Goal: Task Accomplishment & Management: Complete application form

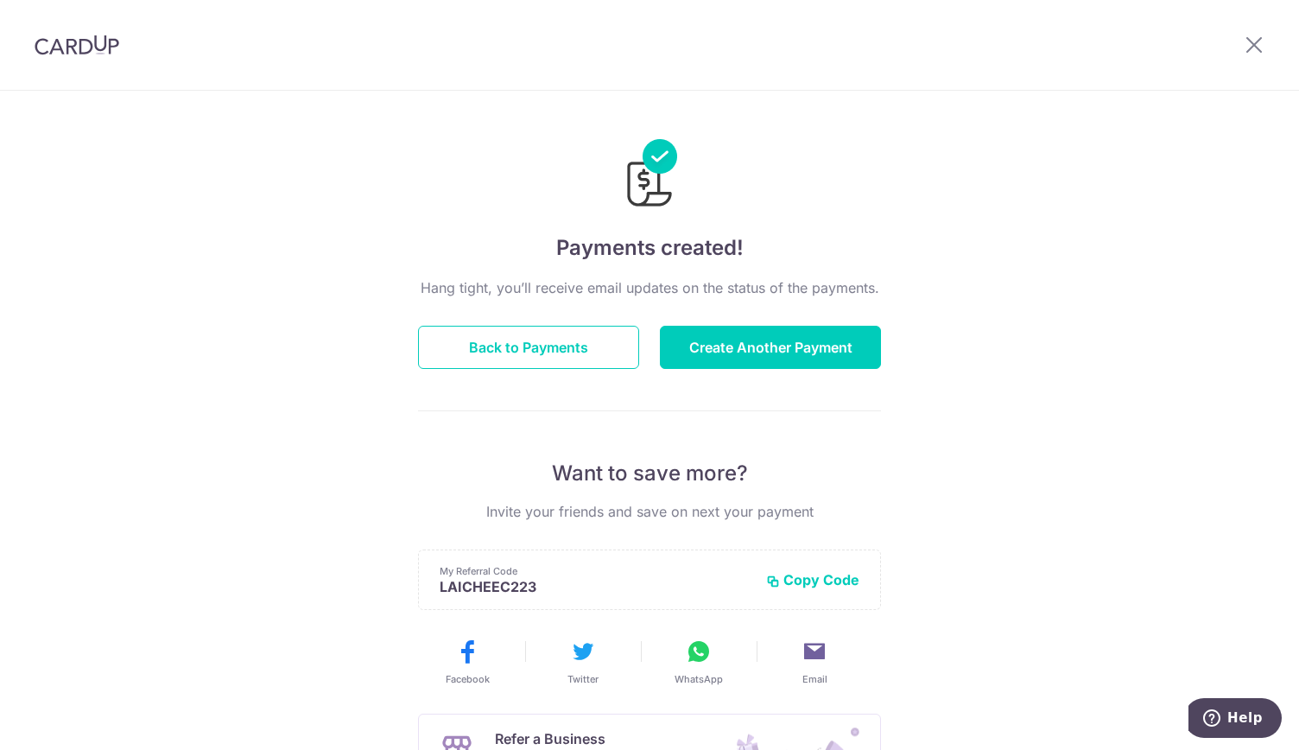
click at [64, 46] on img at bounding box center [77, 45] width 85 height 21
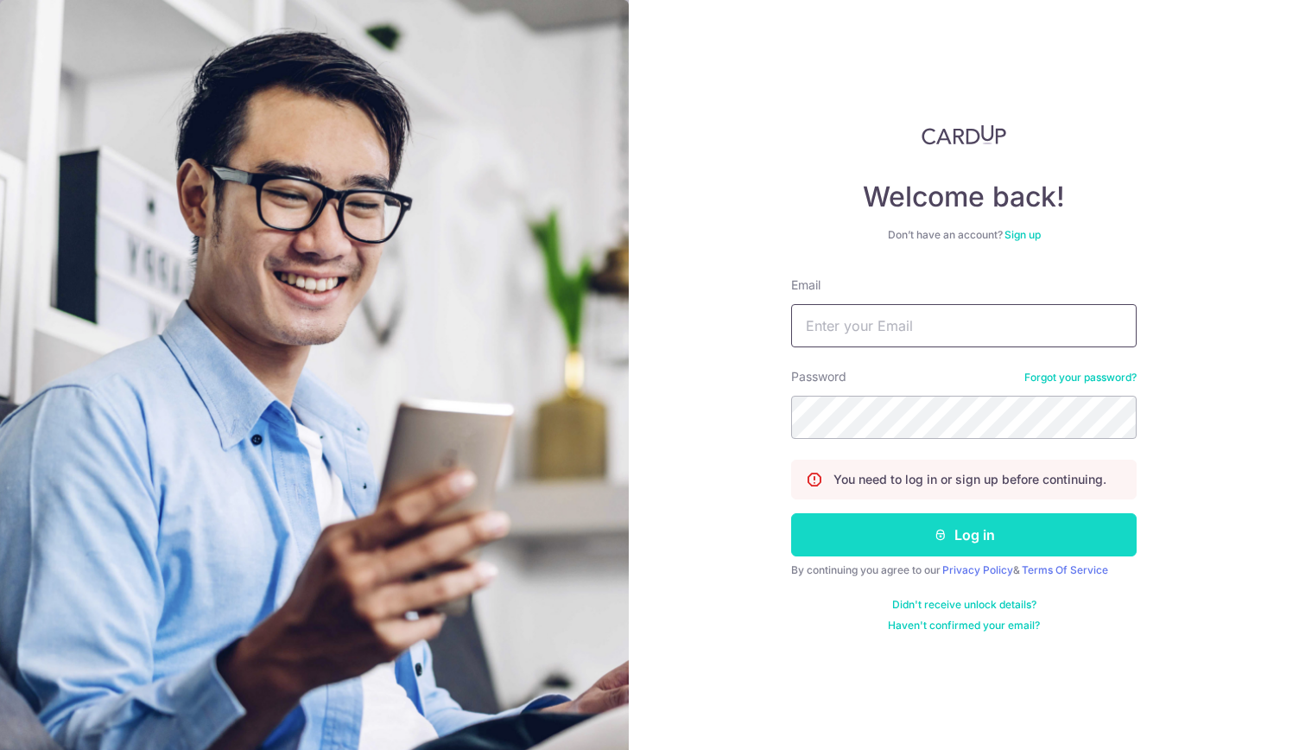
type input "chuaroger74@gmail.com"
click at [932, 537] on button "Log in" at bounding box center [964, 534] width 346 height 43
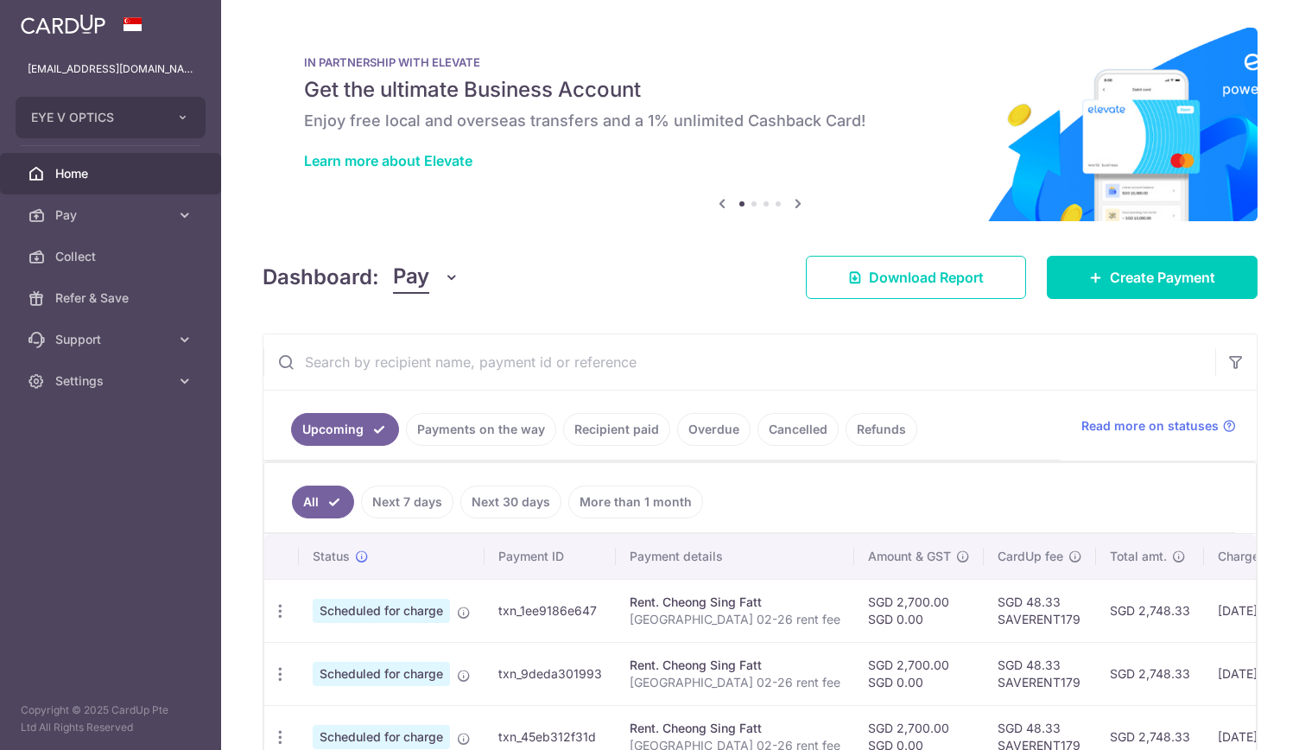
click at [932, 537] on th "Amount & GST" at bounding box center [919, 556] width 130 height 45
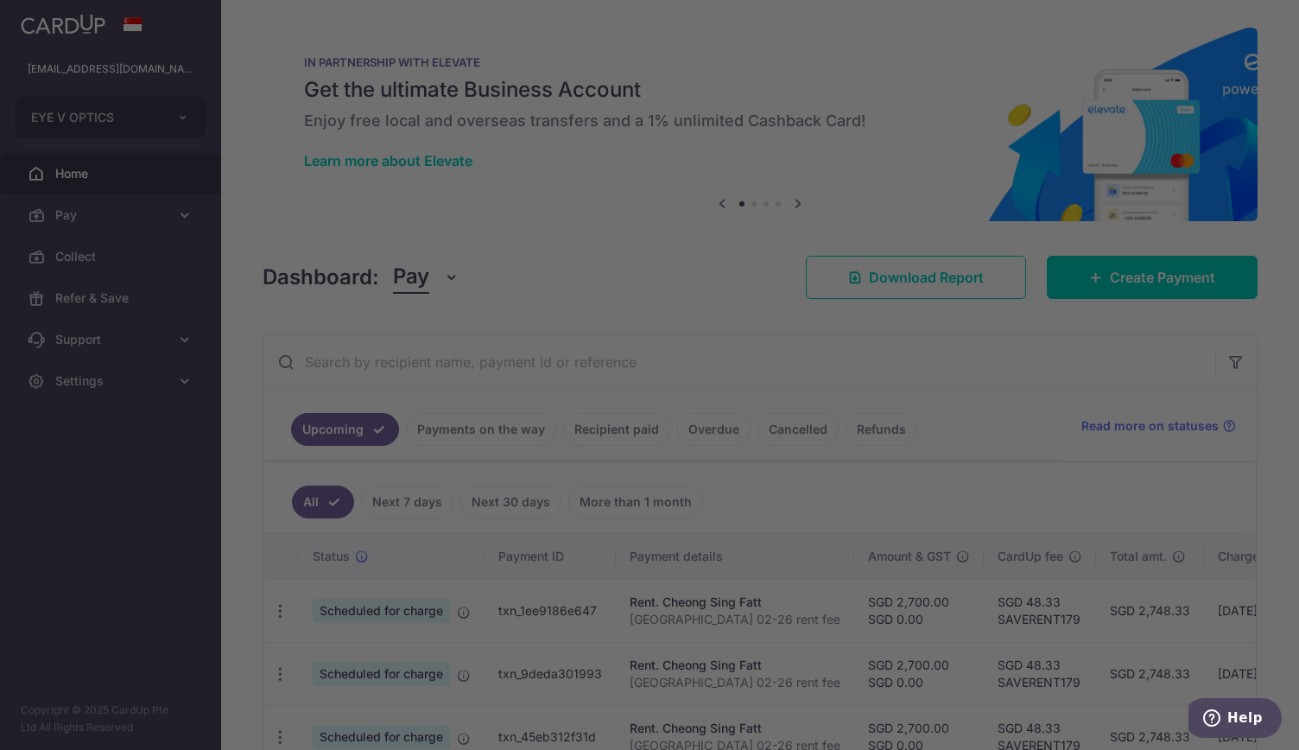
click at [181, 212] on div at bounding box center [656, 379] width 1312 height 758
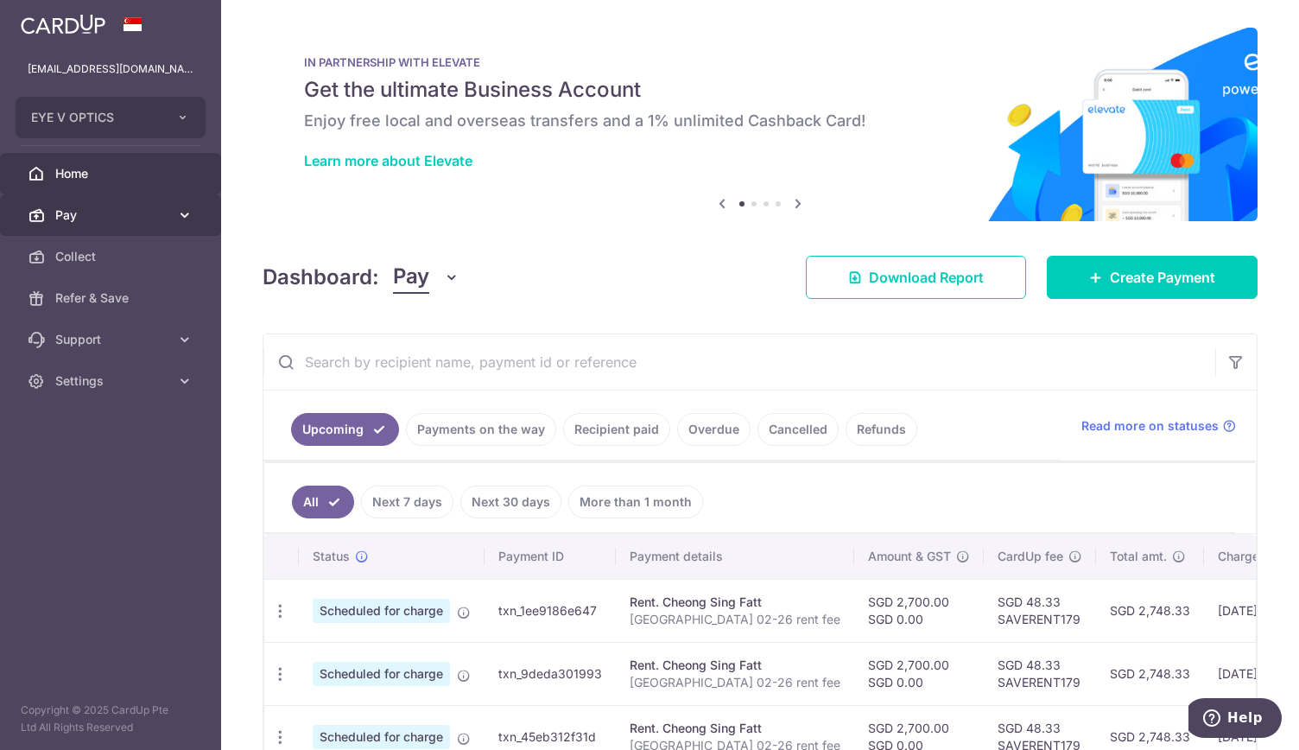
click at [187, 212] on icon at bounding box center [184, 214] width 17 height 17
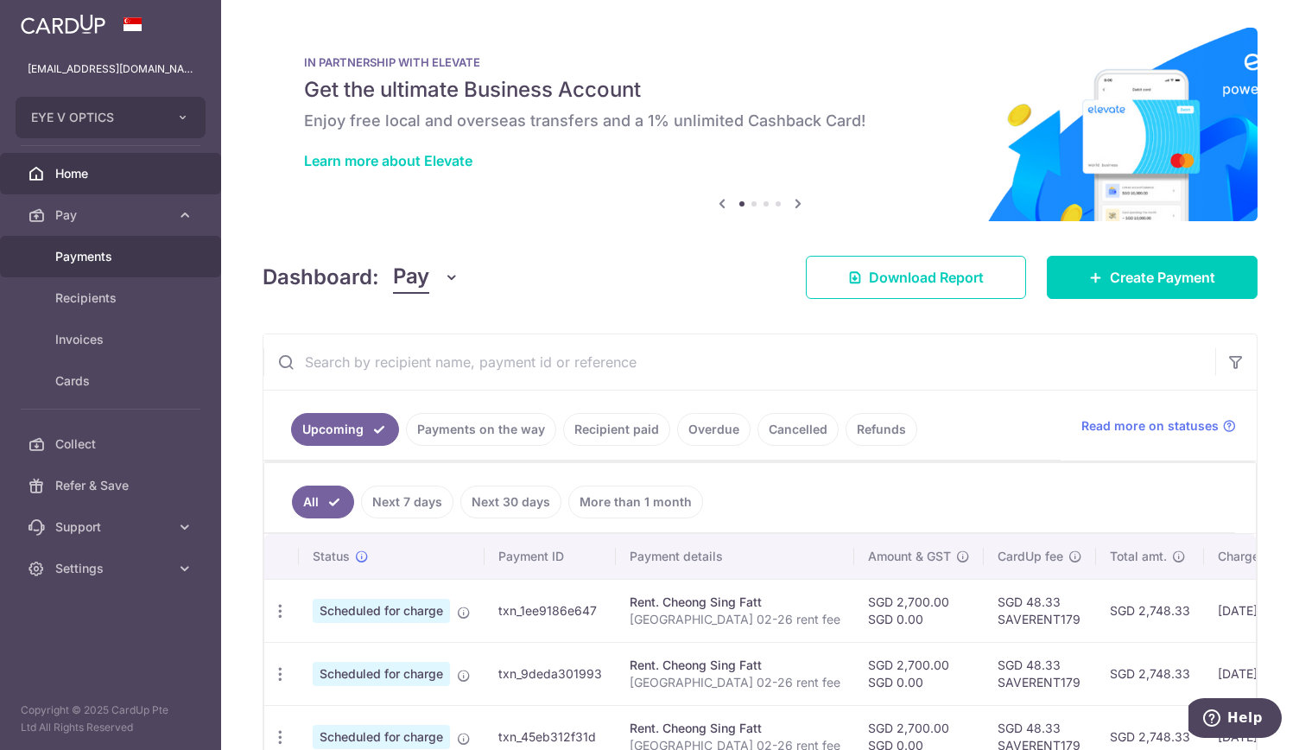
click at [158, 248] on span "Payments" at bounding box center [112, 256] width 114 height 17
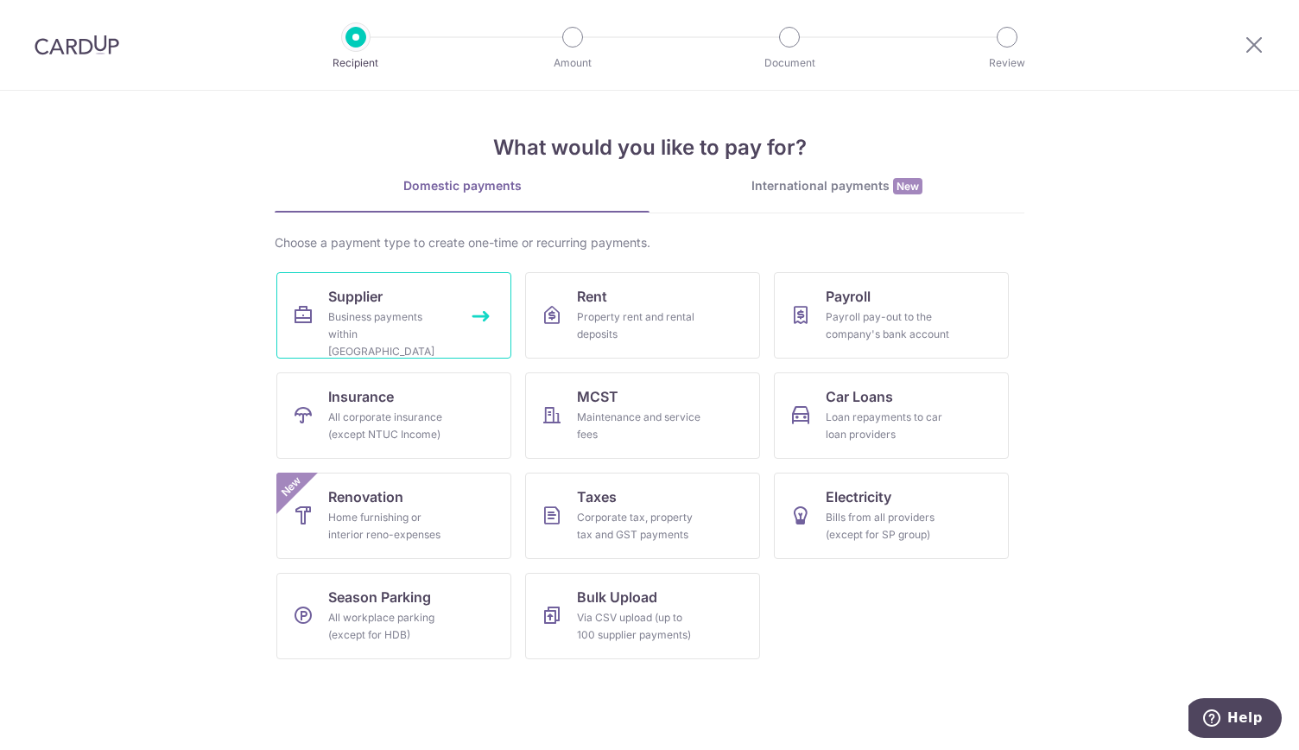
click at [422, 309] on div "Business payments within [GEOGRAPHIC_DATA]" at bounding box center [390, 334] width 124 height 52
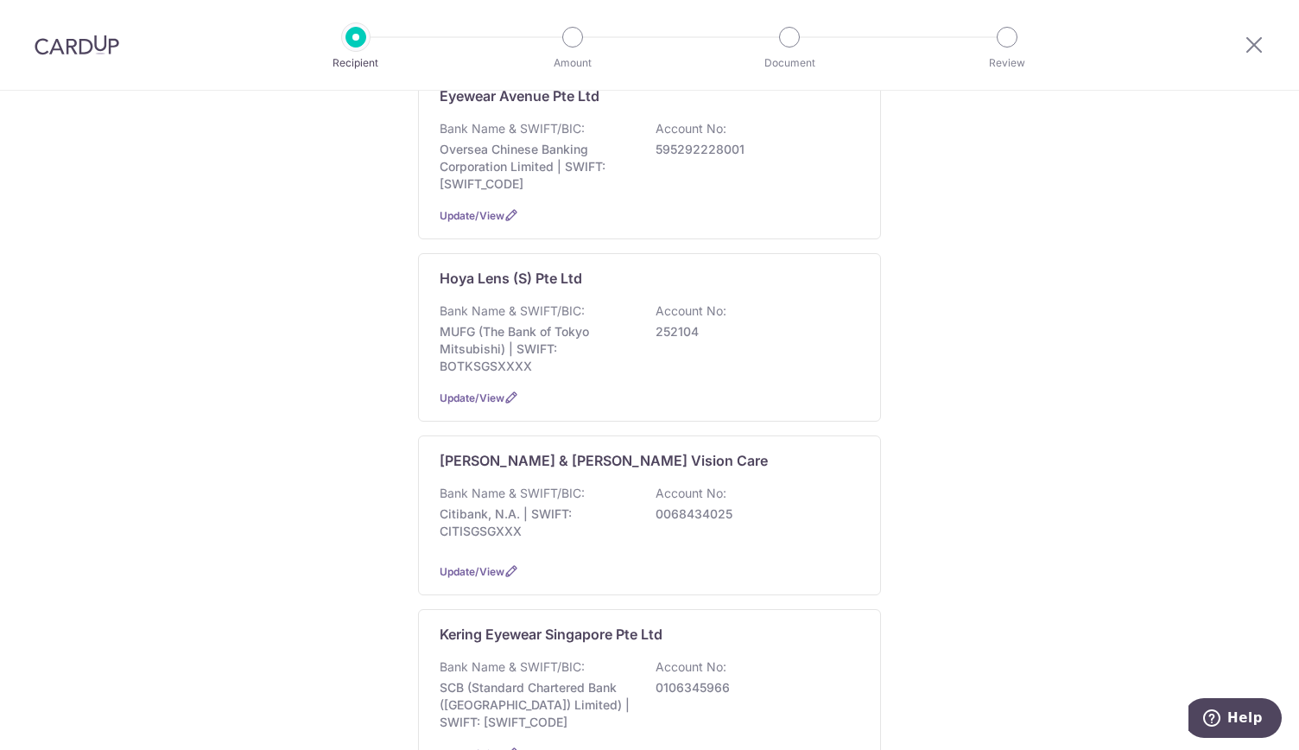
scroll to position [1179, 0]
click at [615, 346] on p "MUFG (The Bank of Tokyo Mitsubishi) | SWIFT: BOTKSGSXXXX" at bounding box center [537, 348] width 194 height 52
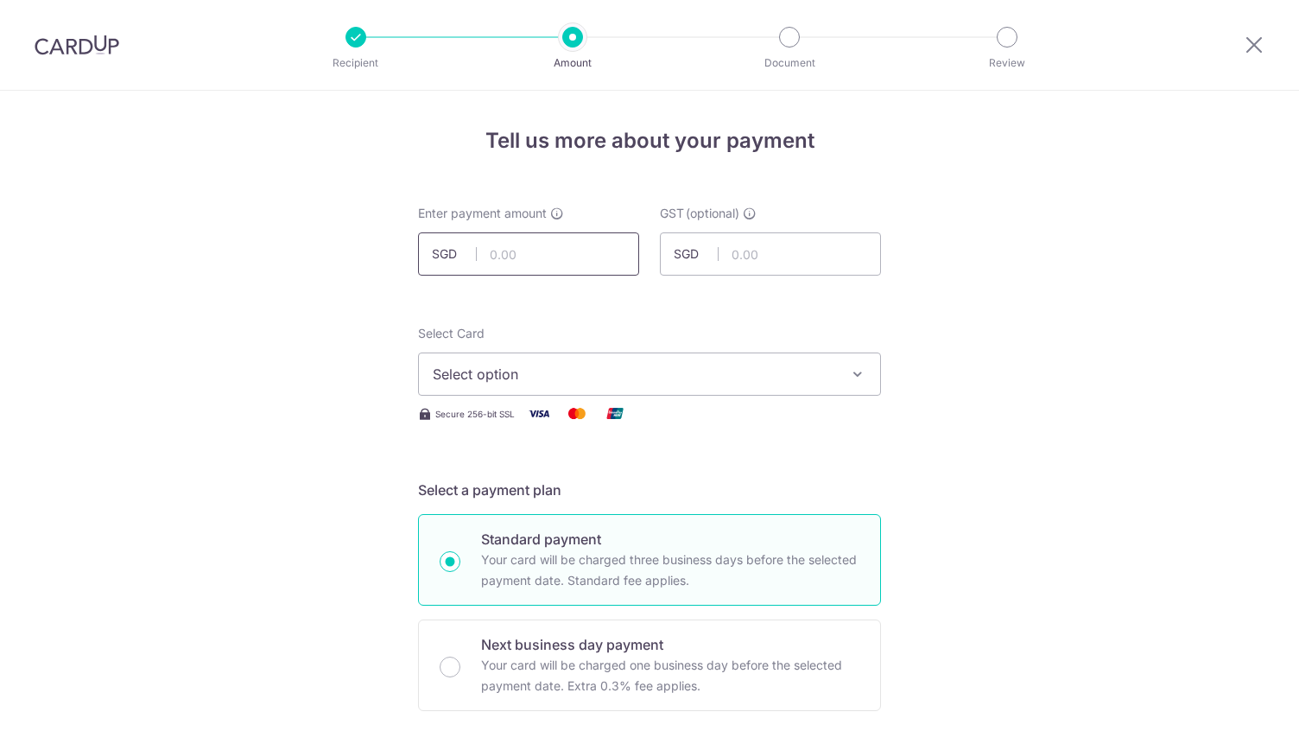
drag, startPoint x: 0, startPoint y: 0, endPoint x: 544, endPoint y: 267, distance: 606.2
click at [544, 267] on input "text" at bounding box center [528, 253] width 221 height 43
type input "1,324.66"
click at [758, 373] on span "Select option" at bounding box center [634, 374] width 403 height 21
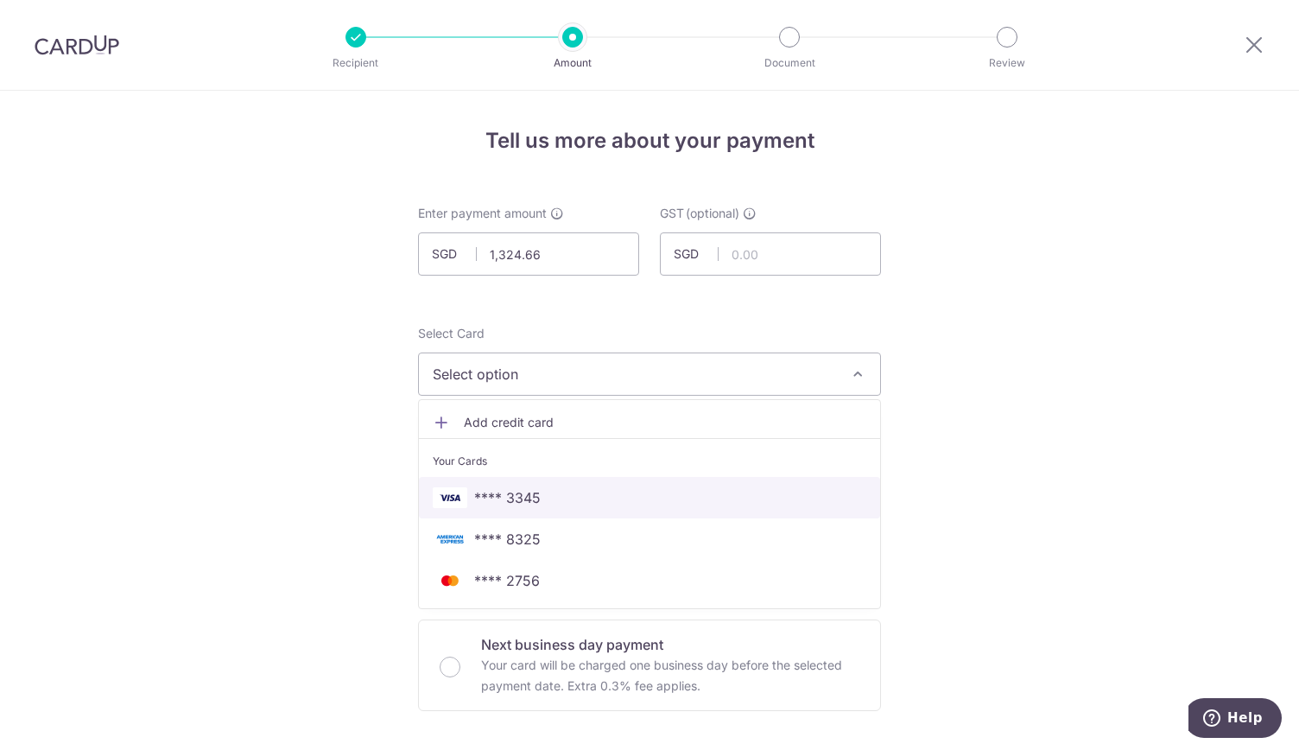
click at [622, 502] on span "**** 3345" at bounding box center [650, 497] width 434 height 21
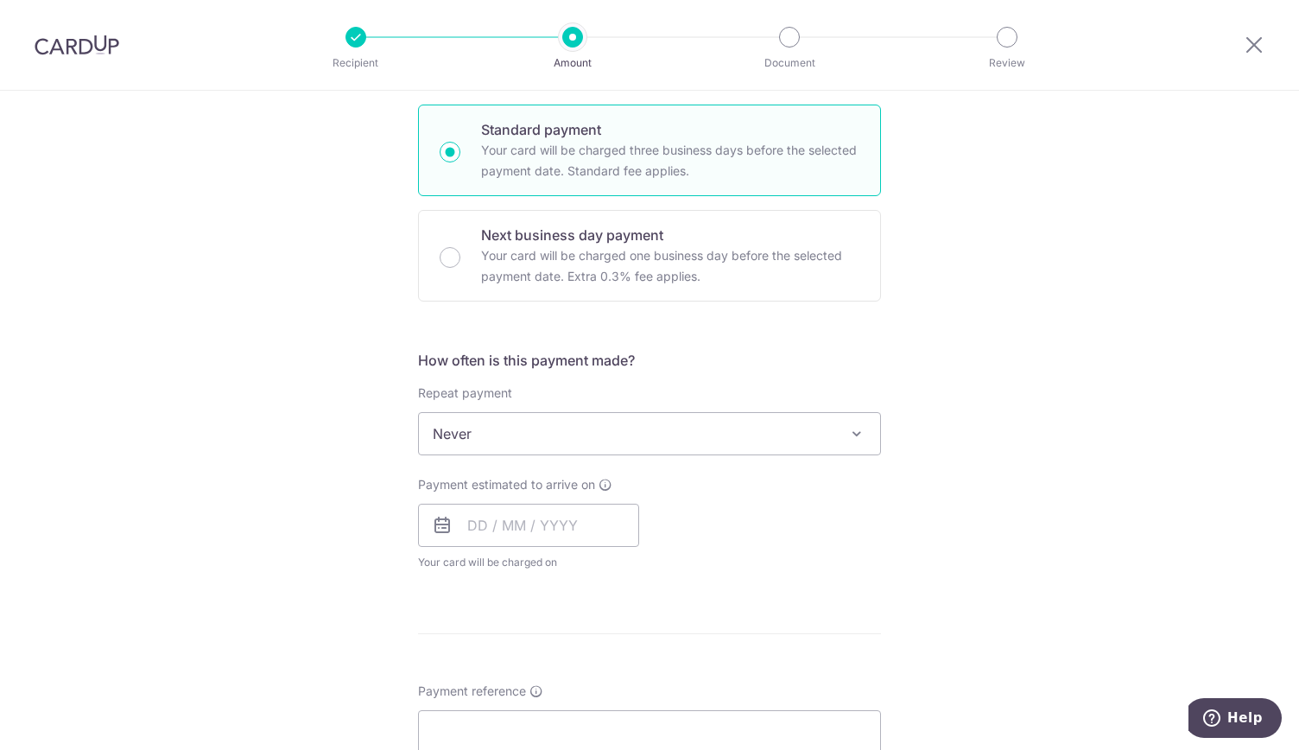
scroll to position [410, 0]
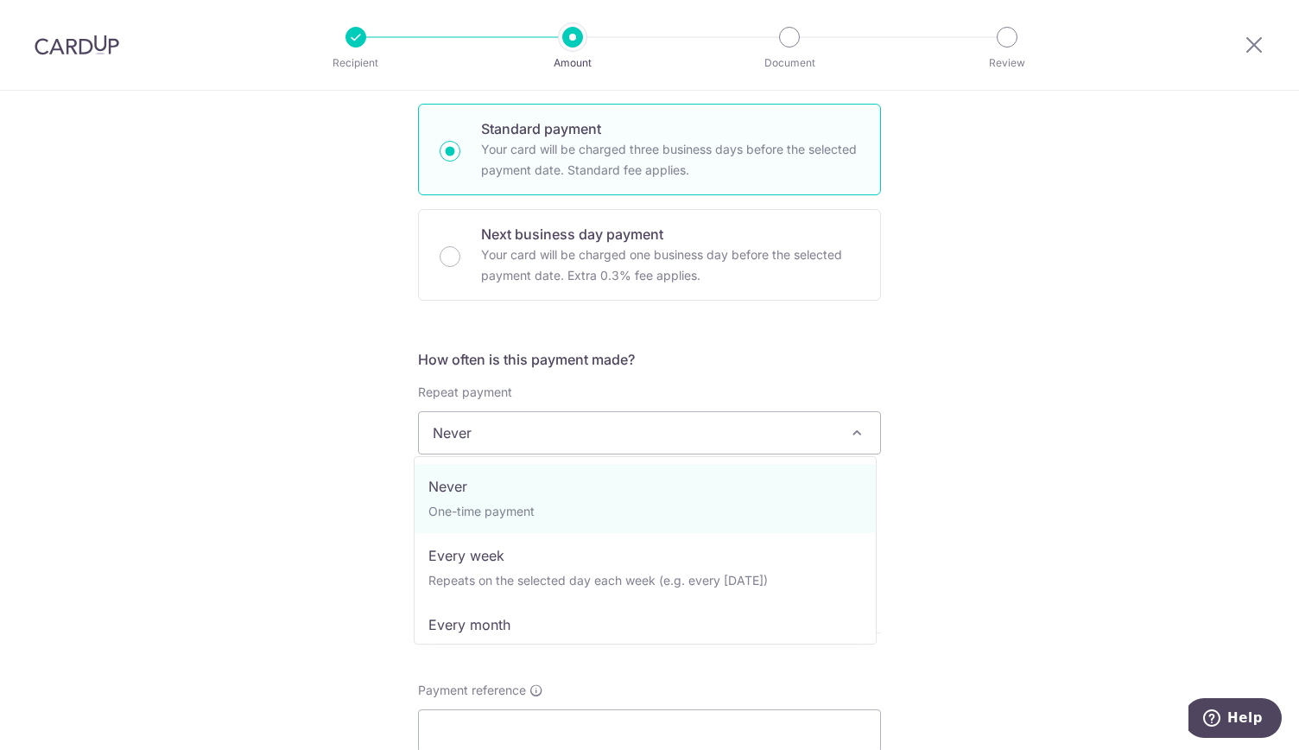
click at [857, 432] on span at bounding box center [857, 432] width 21 height 21
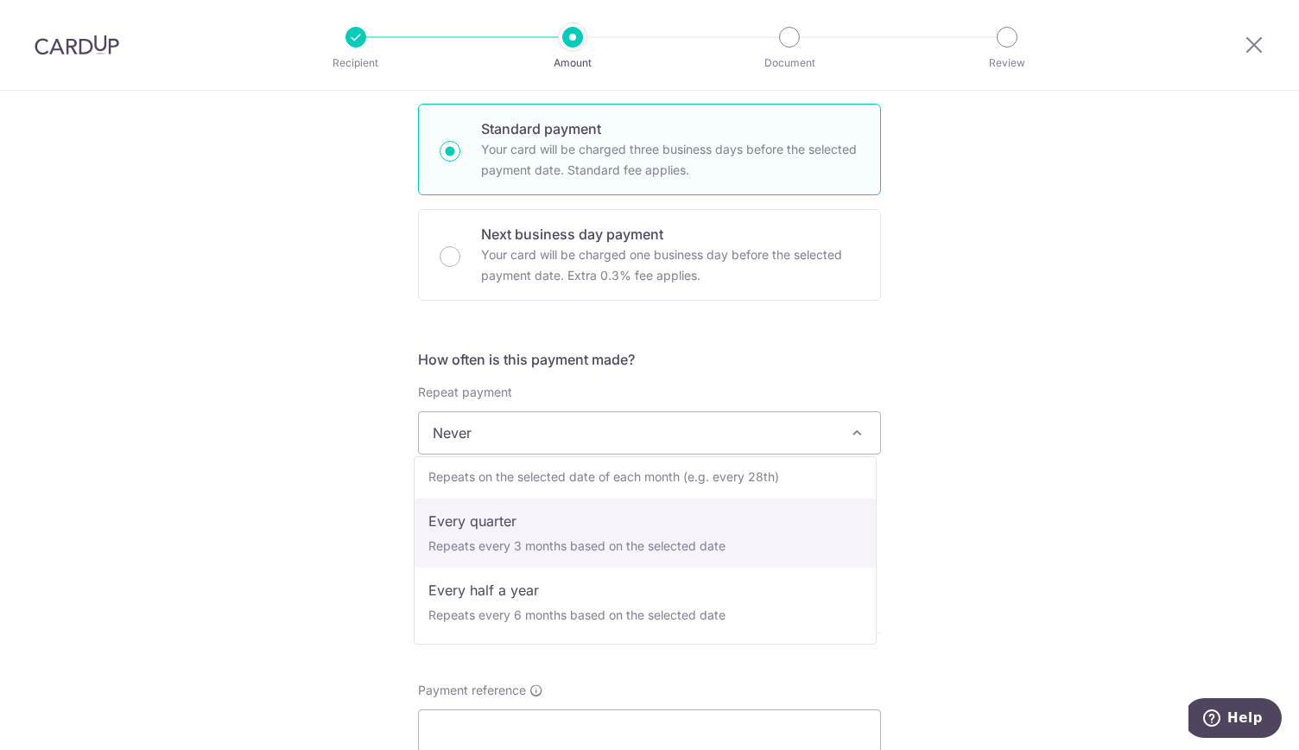
select select "4"
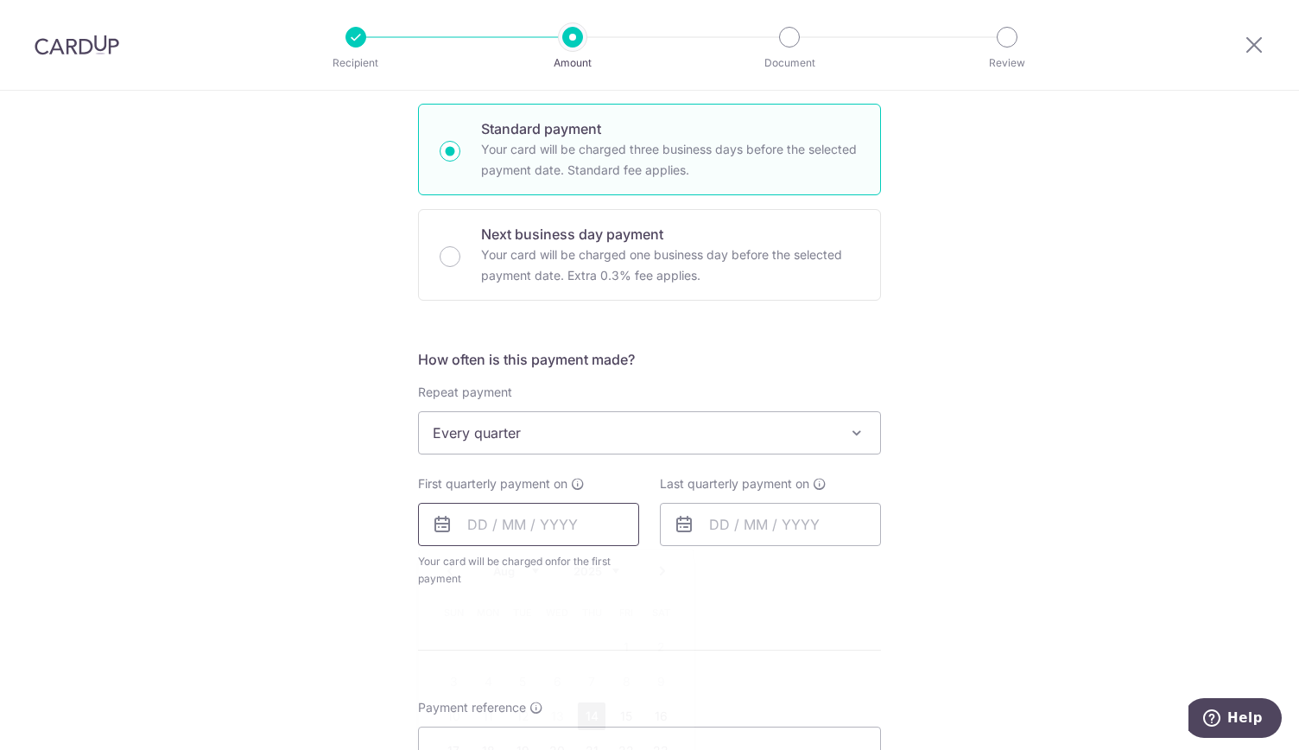
click at [560, 522] on input "text" at bounding box center [528, 524] width 221 height 43
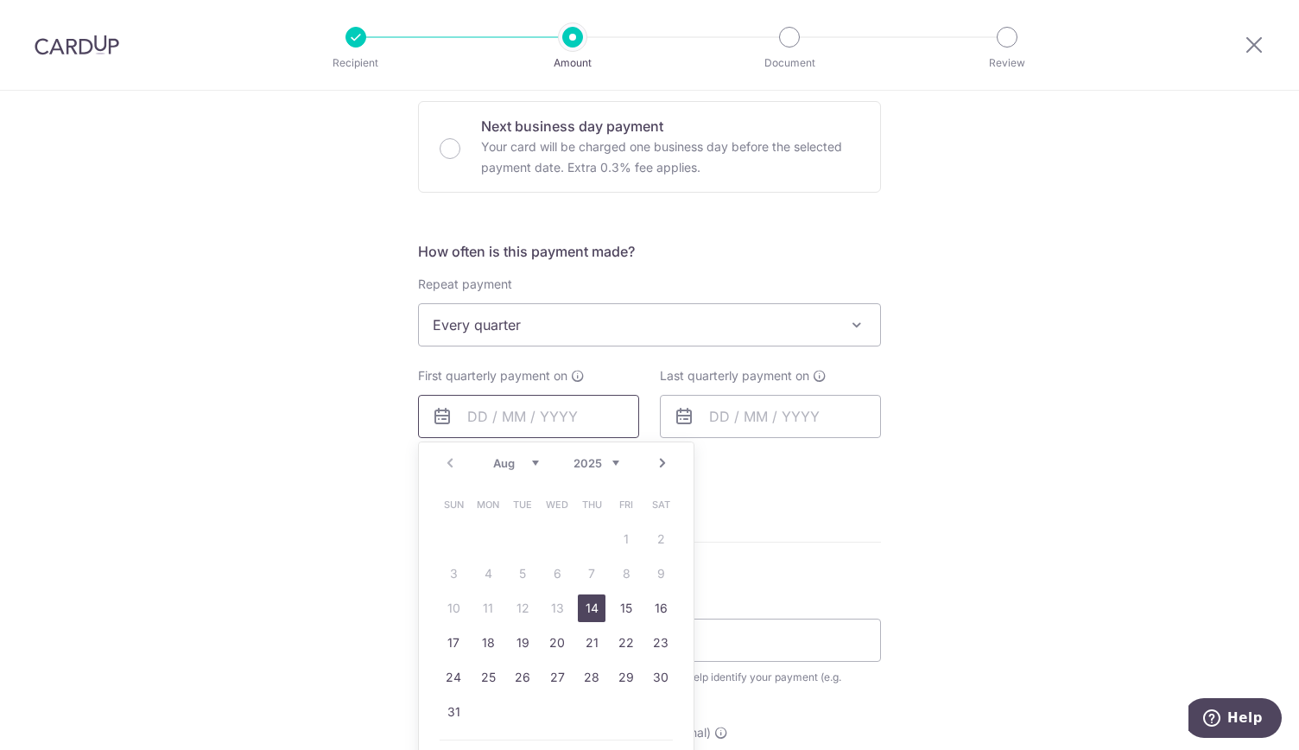
scroll to position [519, 0]
click at [555, 637] on link "20" at bounding box center [557, 642] width 28 height 28
type input "[DATE]"
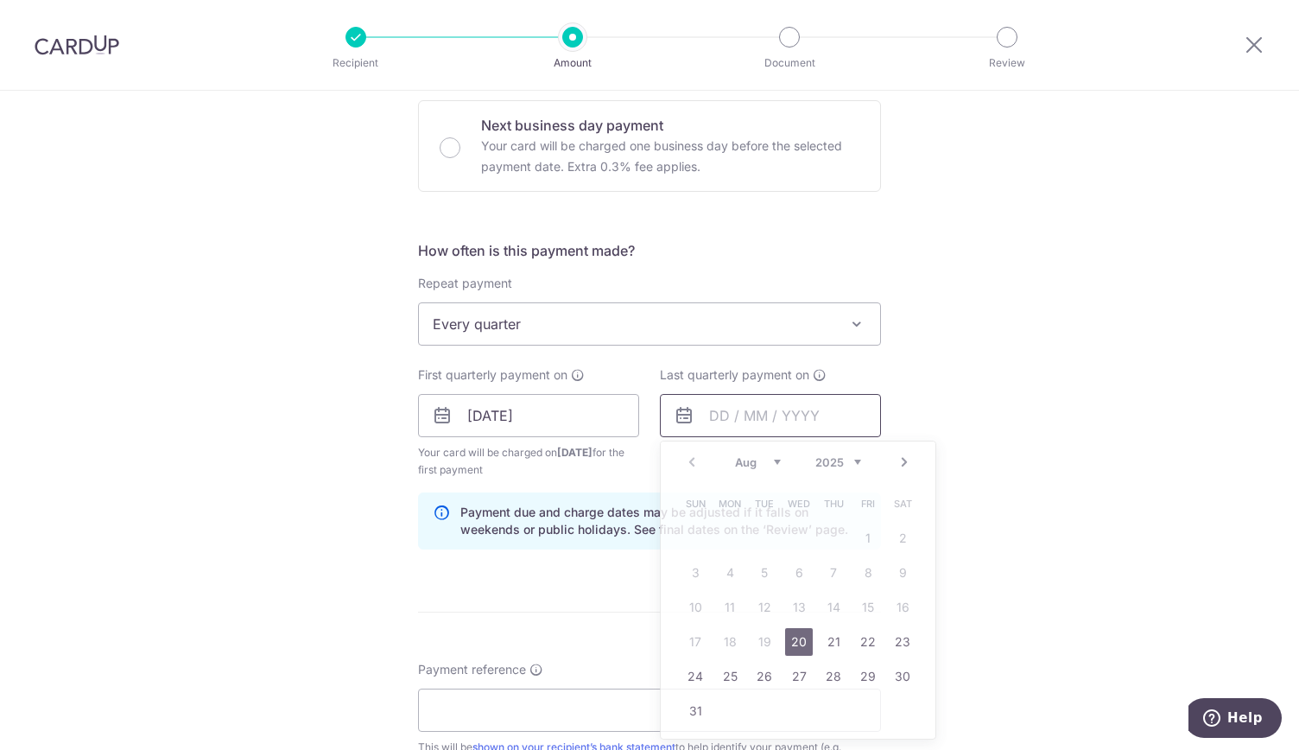
click at [710, 413] on input "text" at bounding box center [770, 415] width 221 height 43
click at [772, 466] on select "Aug Sep Oct Nov Dec" at bounding box center [758, 462] width 46 height 14
click at [759, 539] on link "2" at bounding box center [765, 538] width 28 height 28
type input "[DATE]"
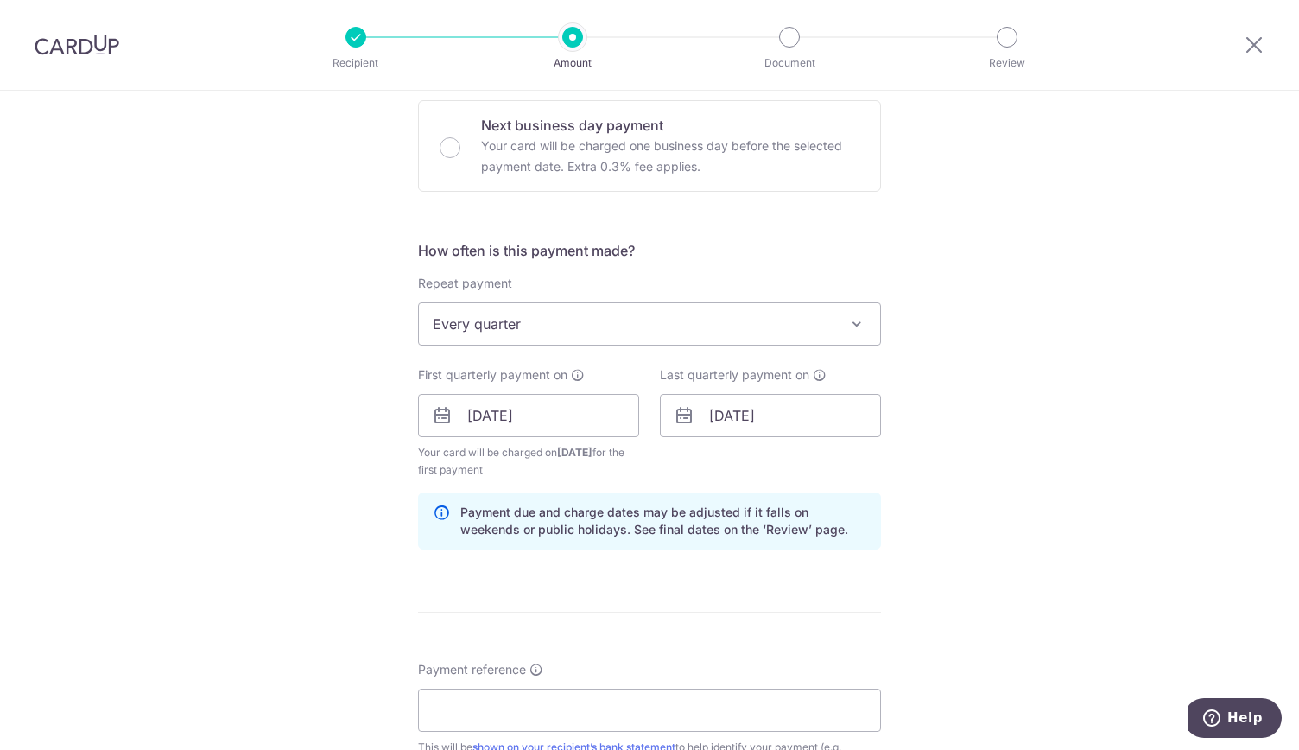
scroll to position [679, 0]
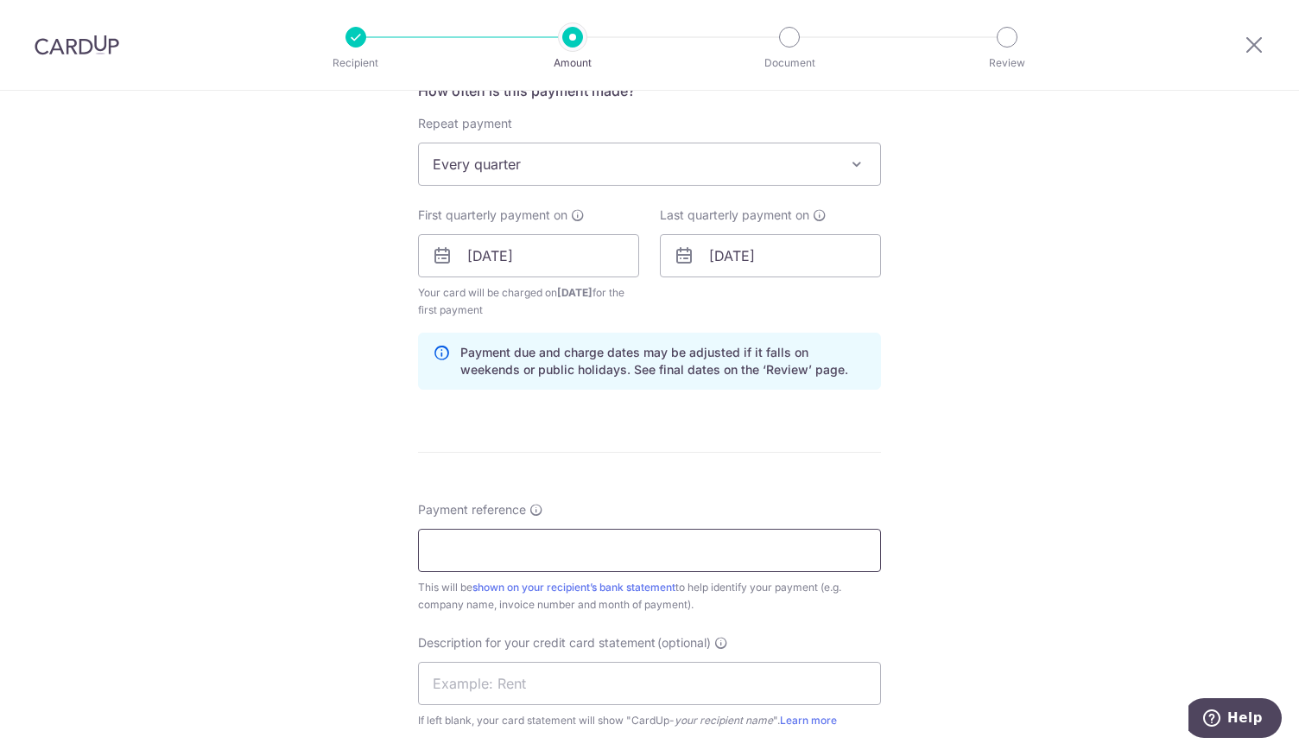
click at [734, 557] on input "Payment reference" at bounding box center [649, 550] width 463 height 43
type input "Eye V Optics 005145"
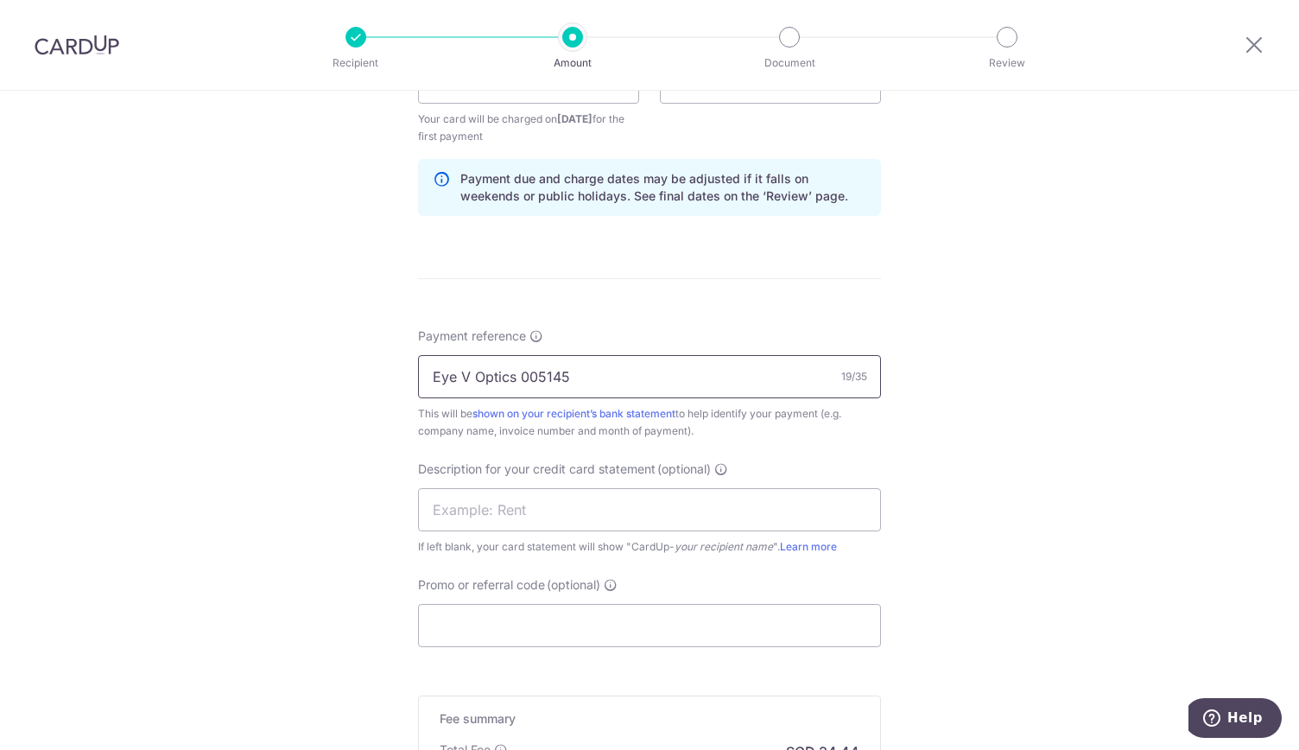
scroll to position [853, 0]
click at [680, 498] on input "text" at bounding box center [649, 508] width 463 height 43
type input "Hoya [DATE]"
click at [584, 620] on input "Promo or referral code (optional)" at bounding box center [649, 624] width 463 height 43
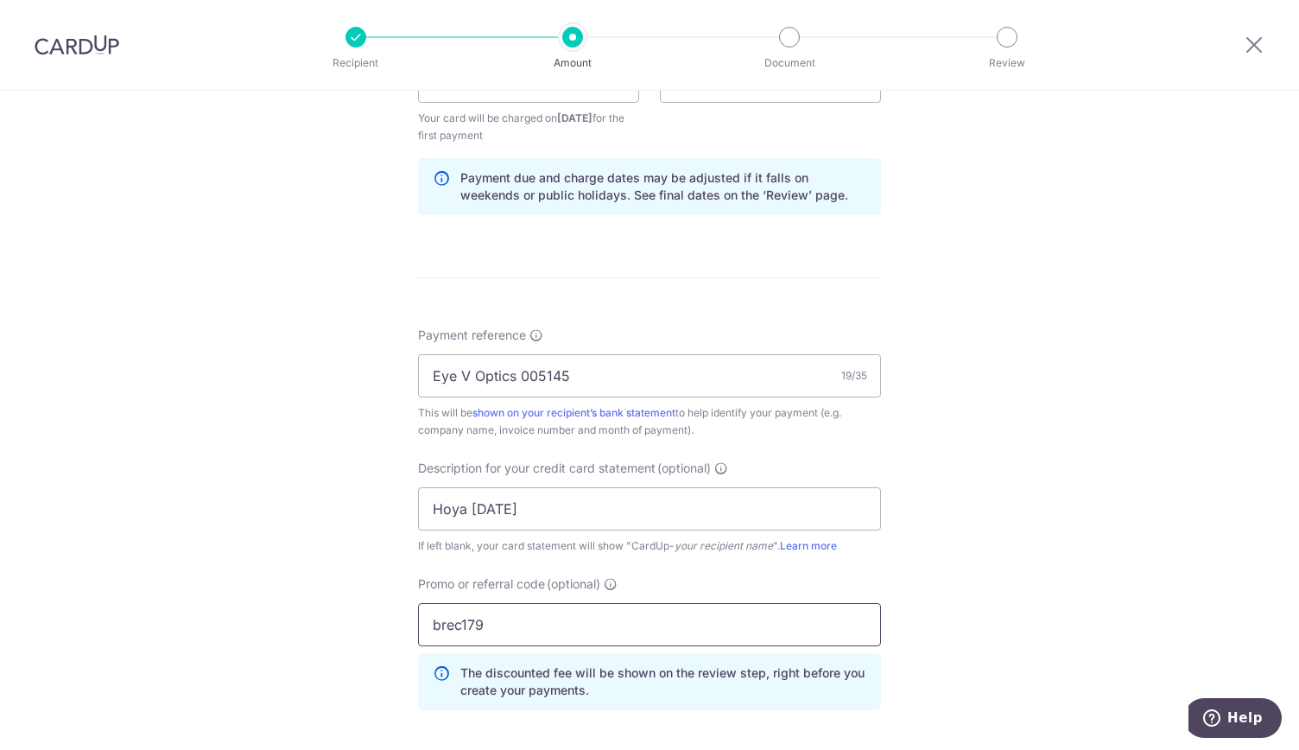
scroll to position [1078, 0]
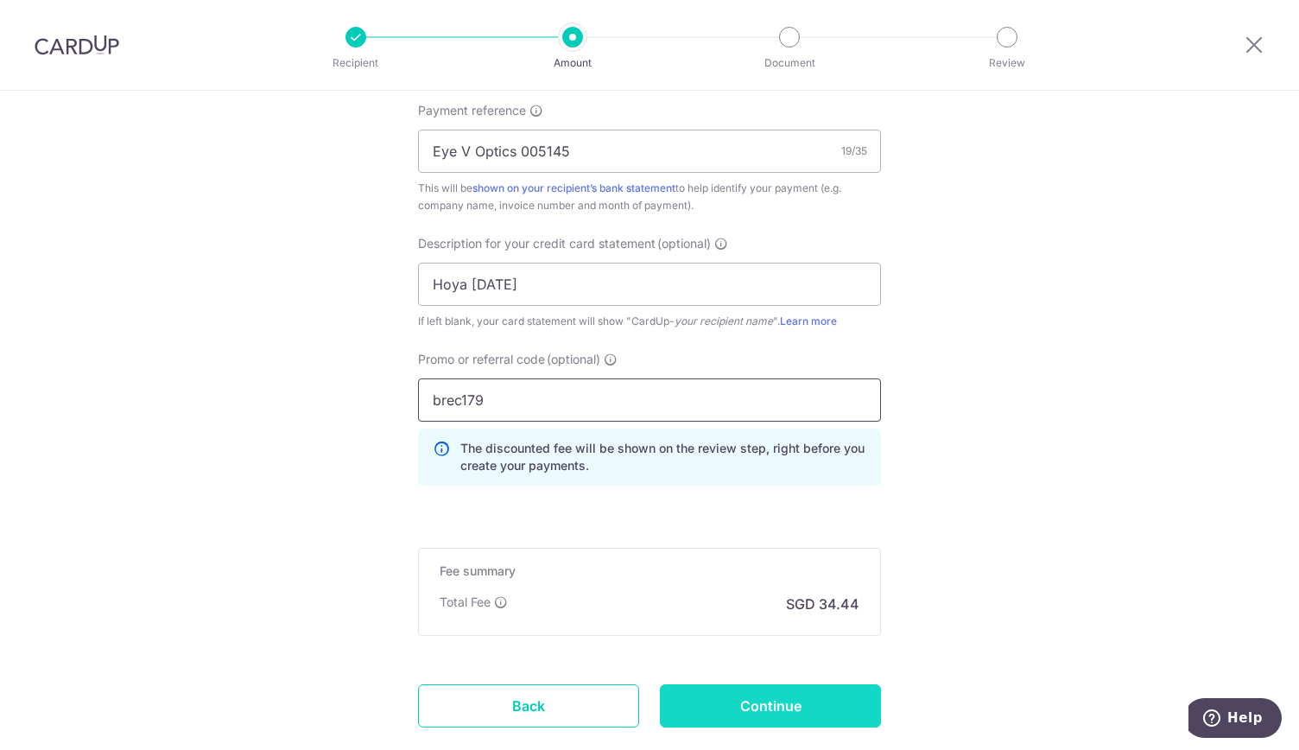
type input "brec179"
click at [797, 694] on input "Continue" at bounding box center [770, 705] width 221 height 43
type input "Create Schedule"
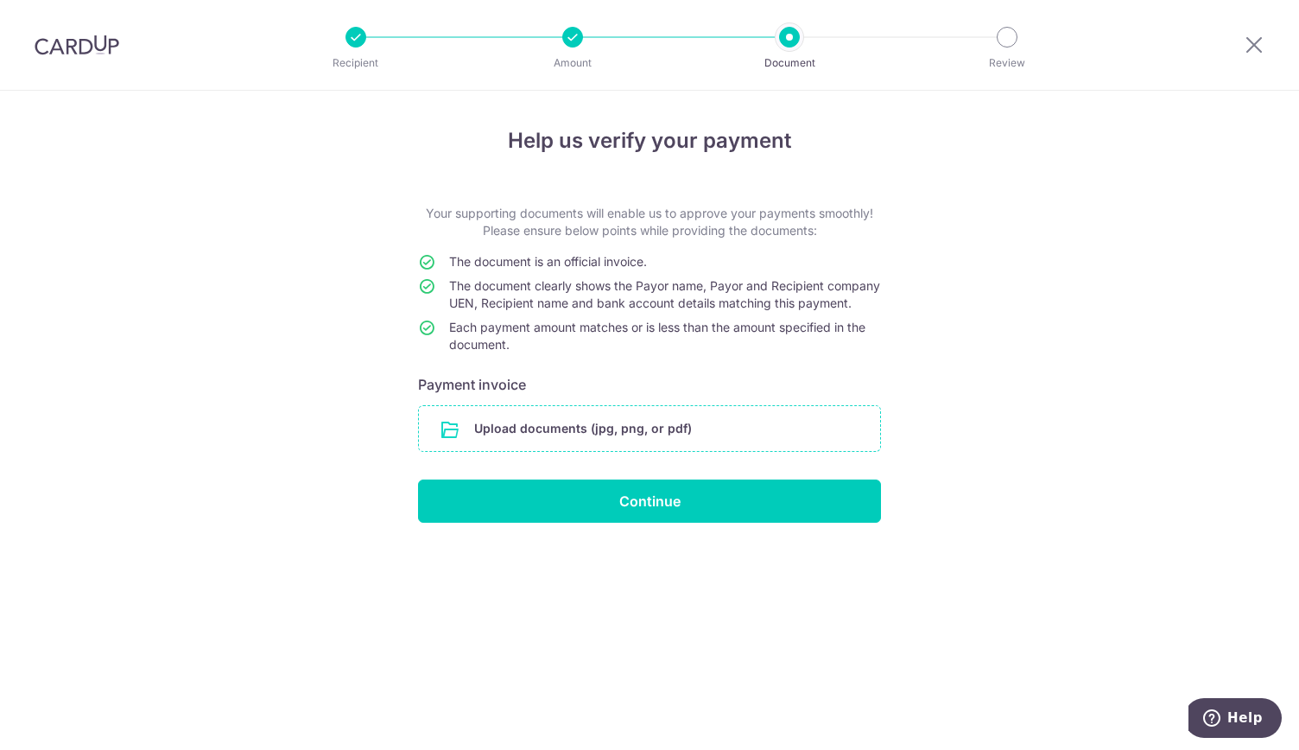
click at [687, 441] on input "file" at bounding box center [649, 428] width 461 height 45
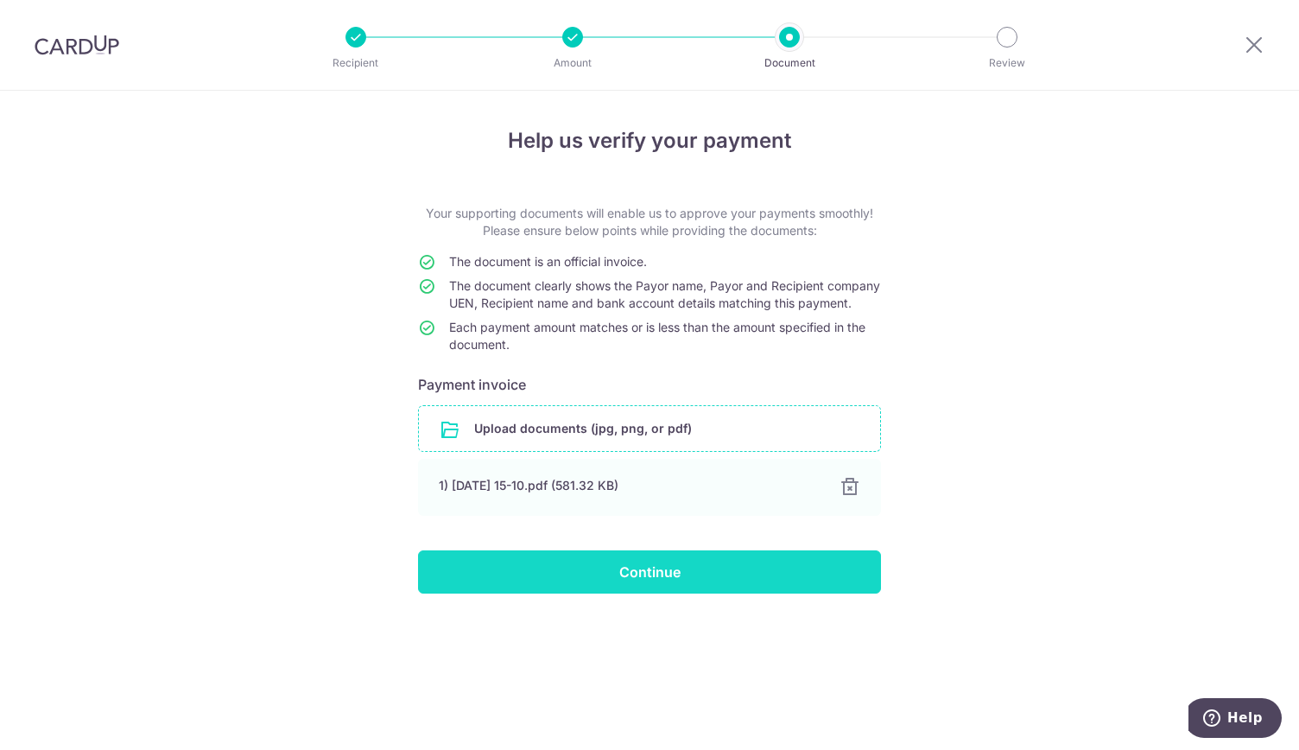
click at [687, 585] on input "Continue" at bounding box center [649, 571] width 463 height 43
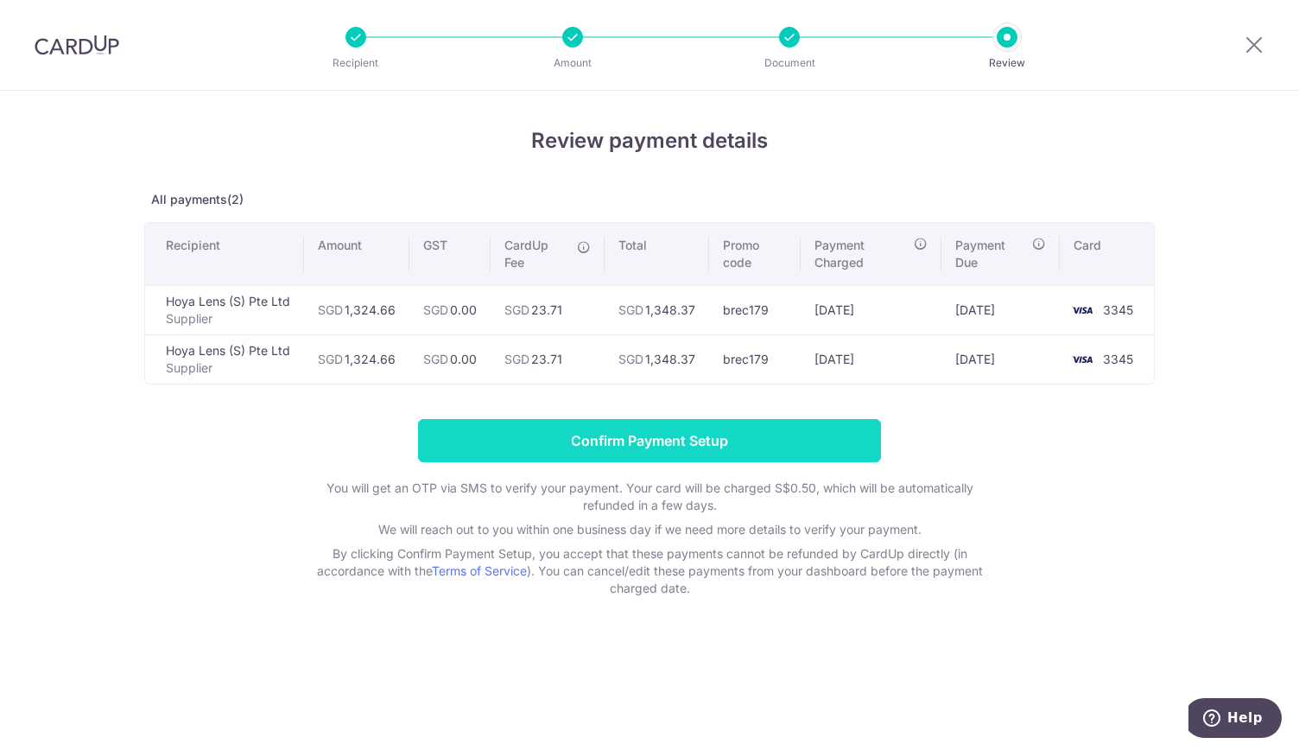
click at [679, 424] on input "Confirm Payment Setup" at bounding box center [649, 440] width 463 height 43
